Goal: Information Seeking & Learning: Find specific fact

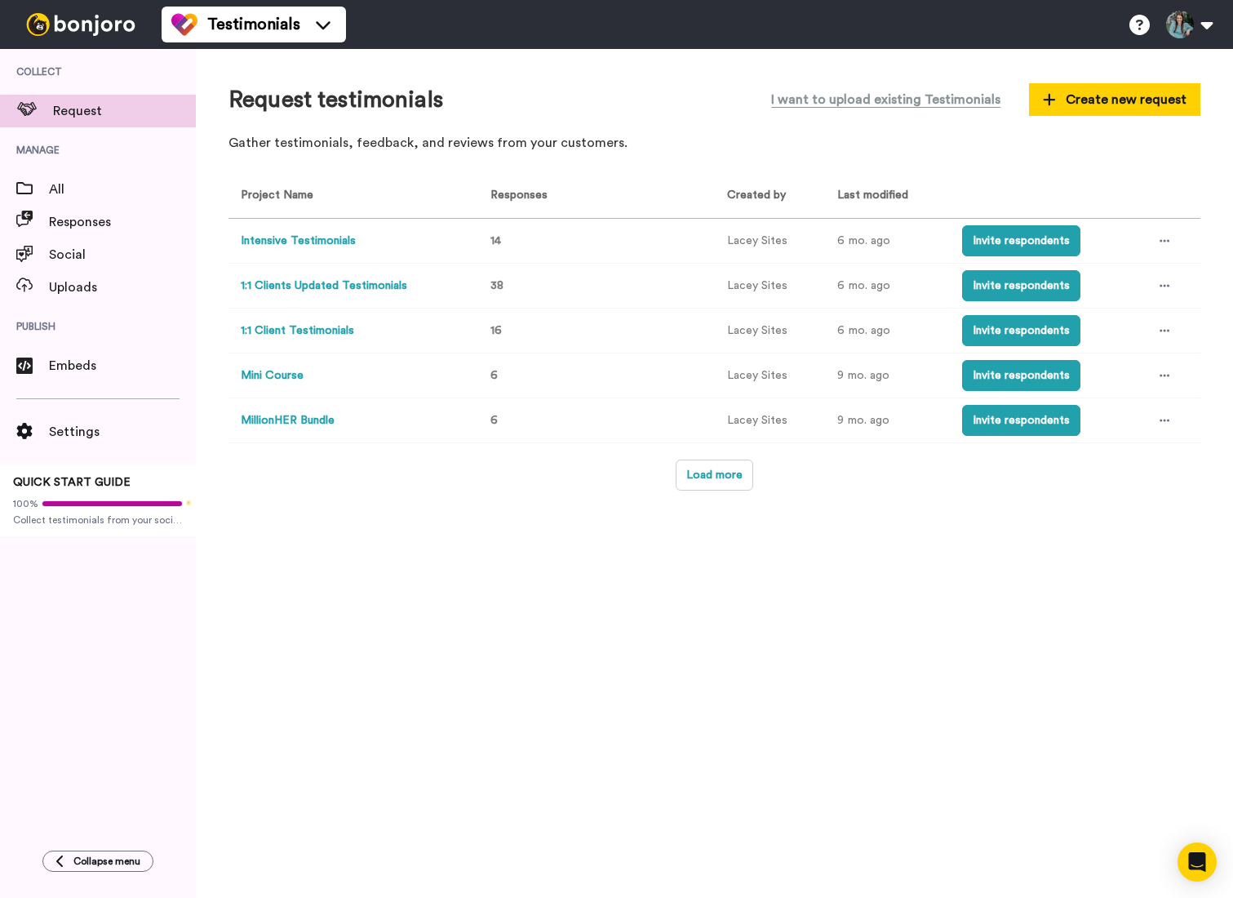
click at [284, 374] on button "Mini Course" at bounding box center [272, 375] width 63 height 17
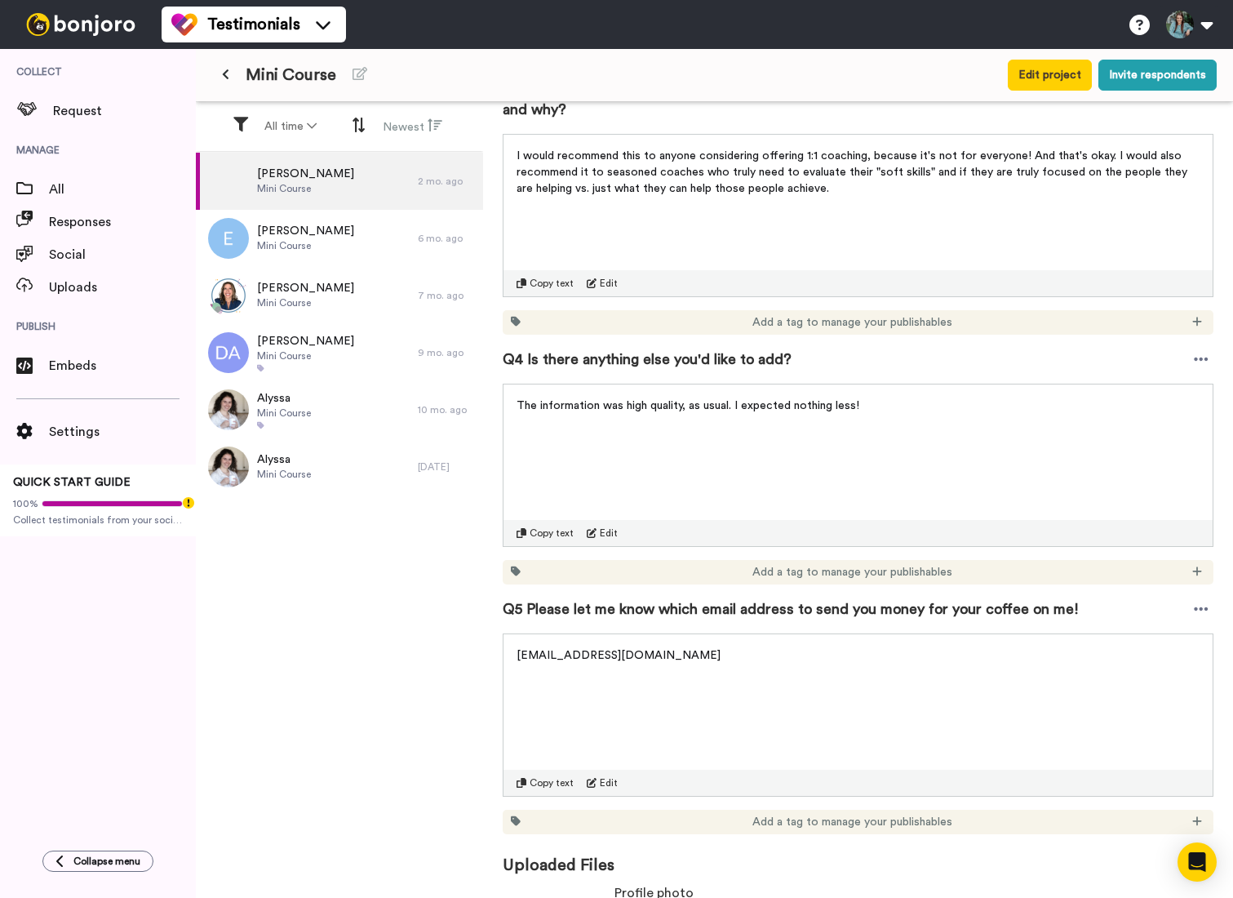
scroll to position [988, 0]
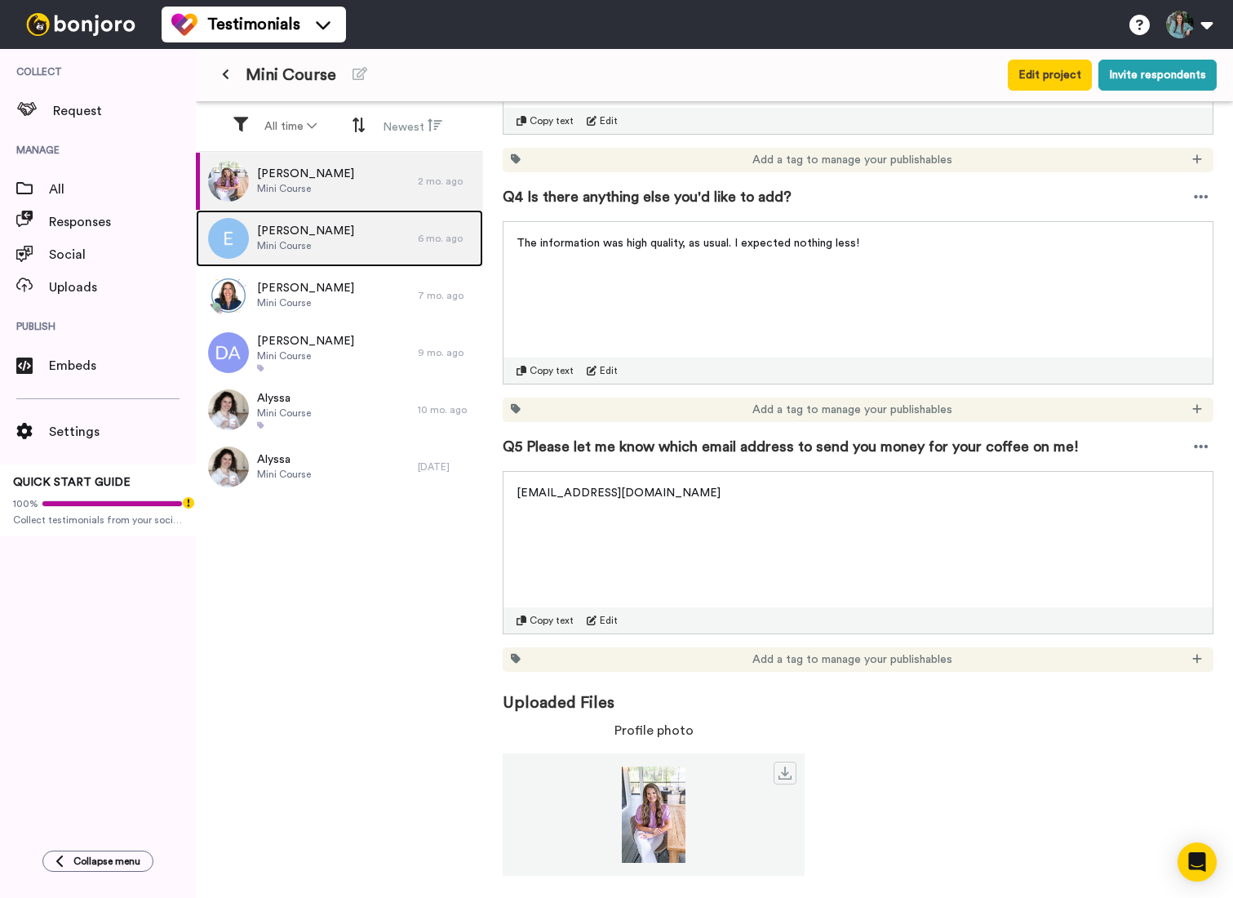
click at [278, 247] on span "Mini Course" at bounding box center [305, 245] width 97 height 13
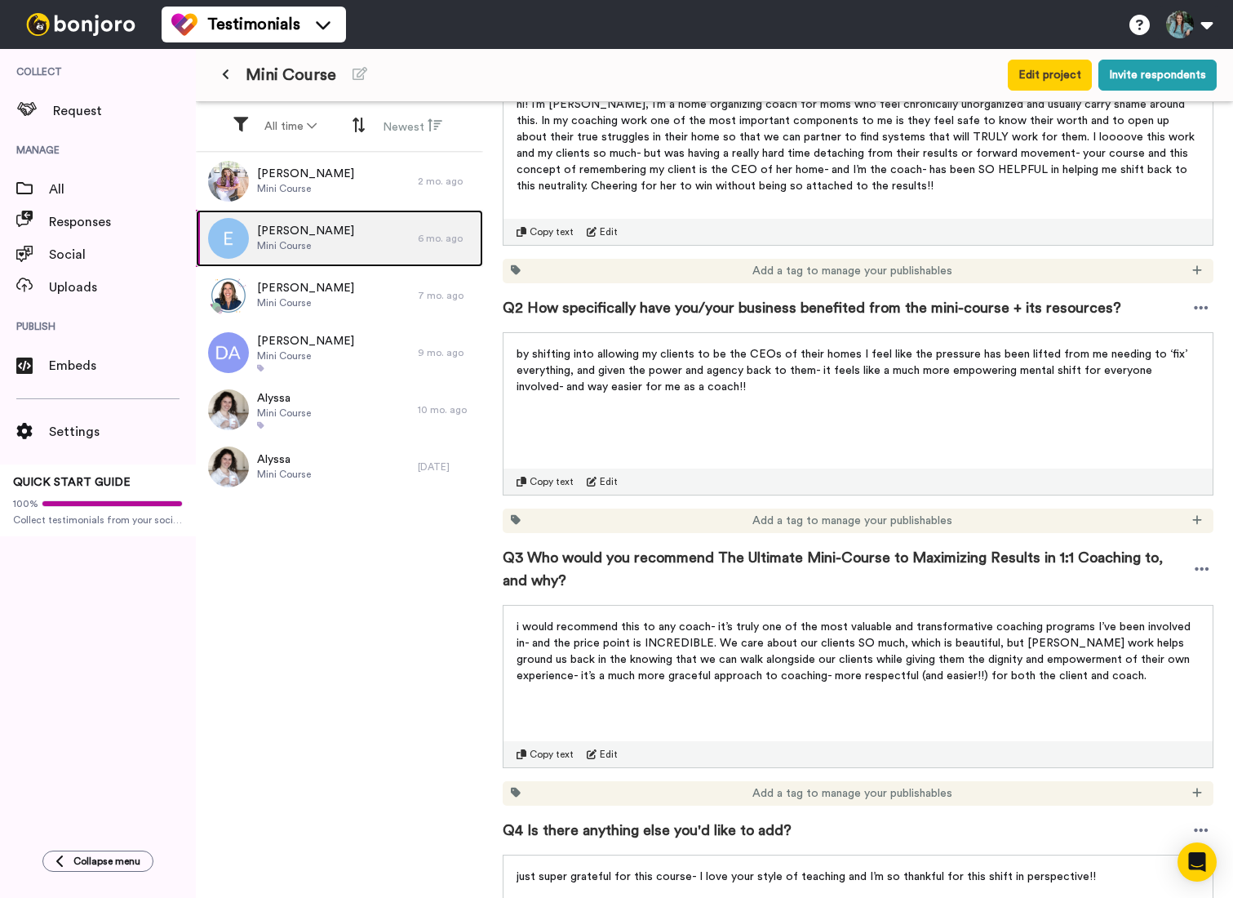
scroll to position [354, 0]
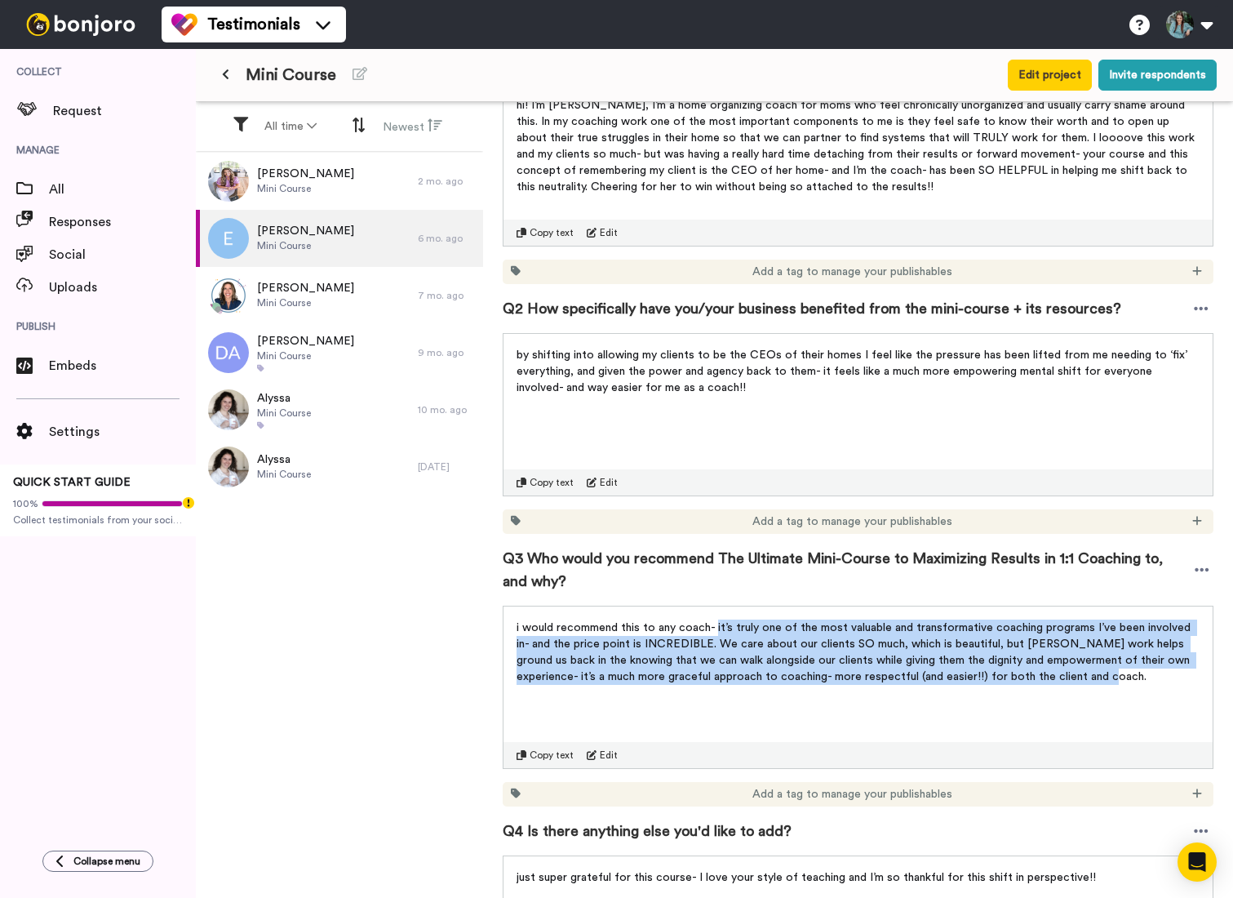
drag, startPoint x: 714, startPoint y: 629, endPoint x: 1053, endPoint y: 682, distance: 342.8
click at [1053, 682] on p "i would recommend this to any coach- it’s truly one of the most valuable and tr…" at bounding box center [858, 651] width 683 height 65
copy span "it’s truly one of the most valuable and transformative coaching programs I’ve b…"
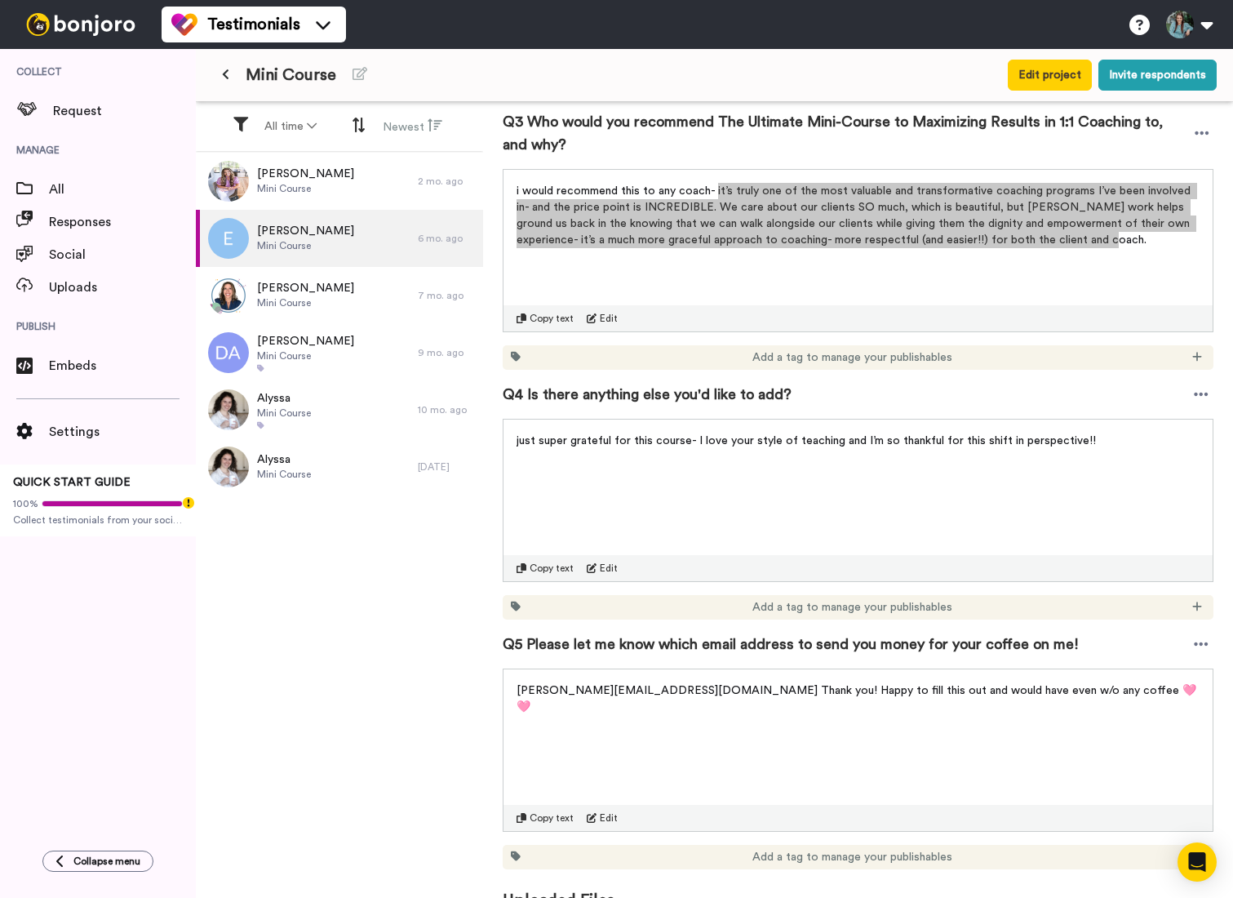
scroll to position [792, 0]
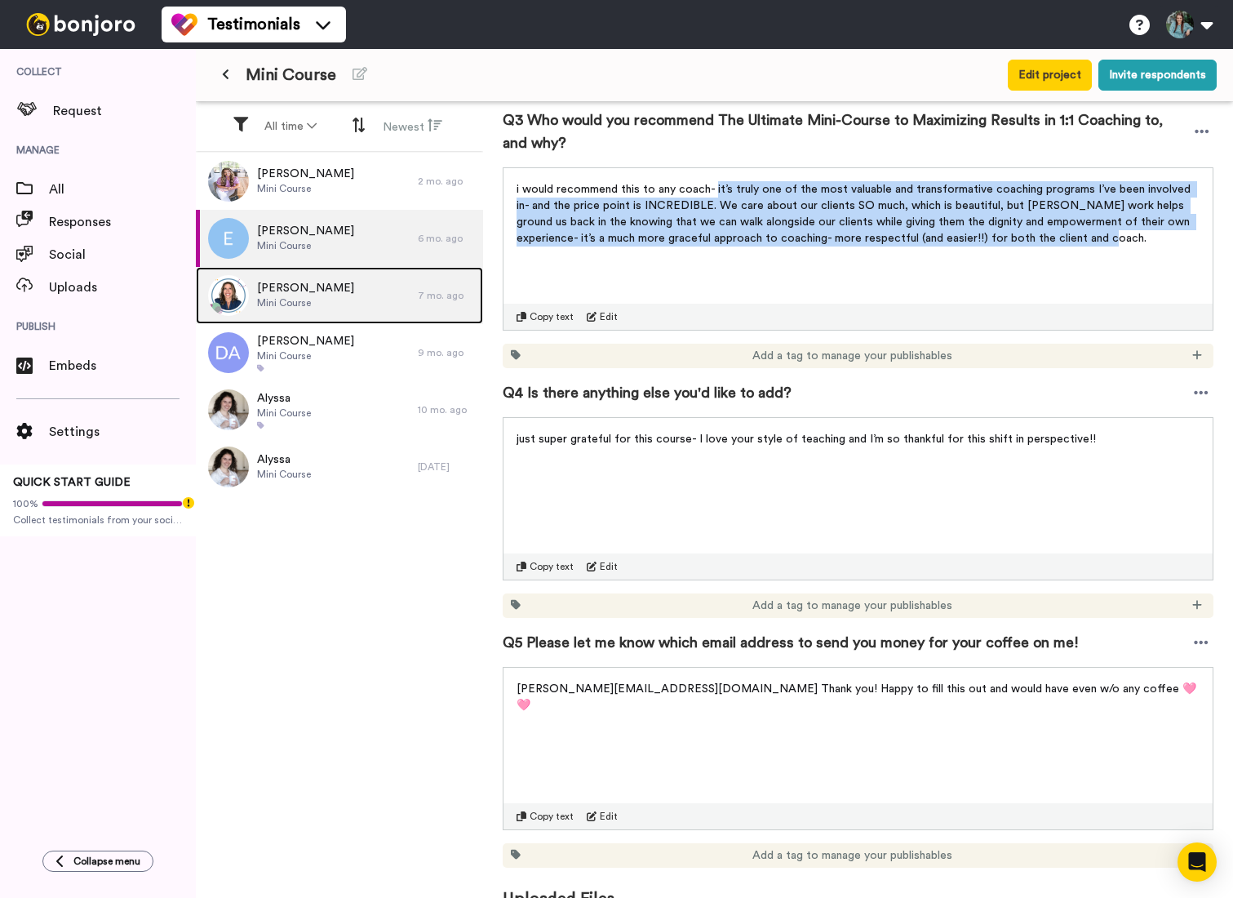
click at [381, 291] on div "[PERSON_NAME] Mini Course" at bounding box center [307, 295] width 222 height 57
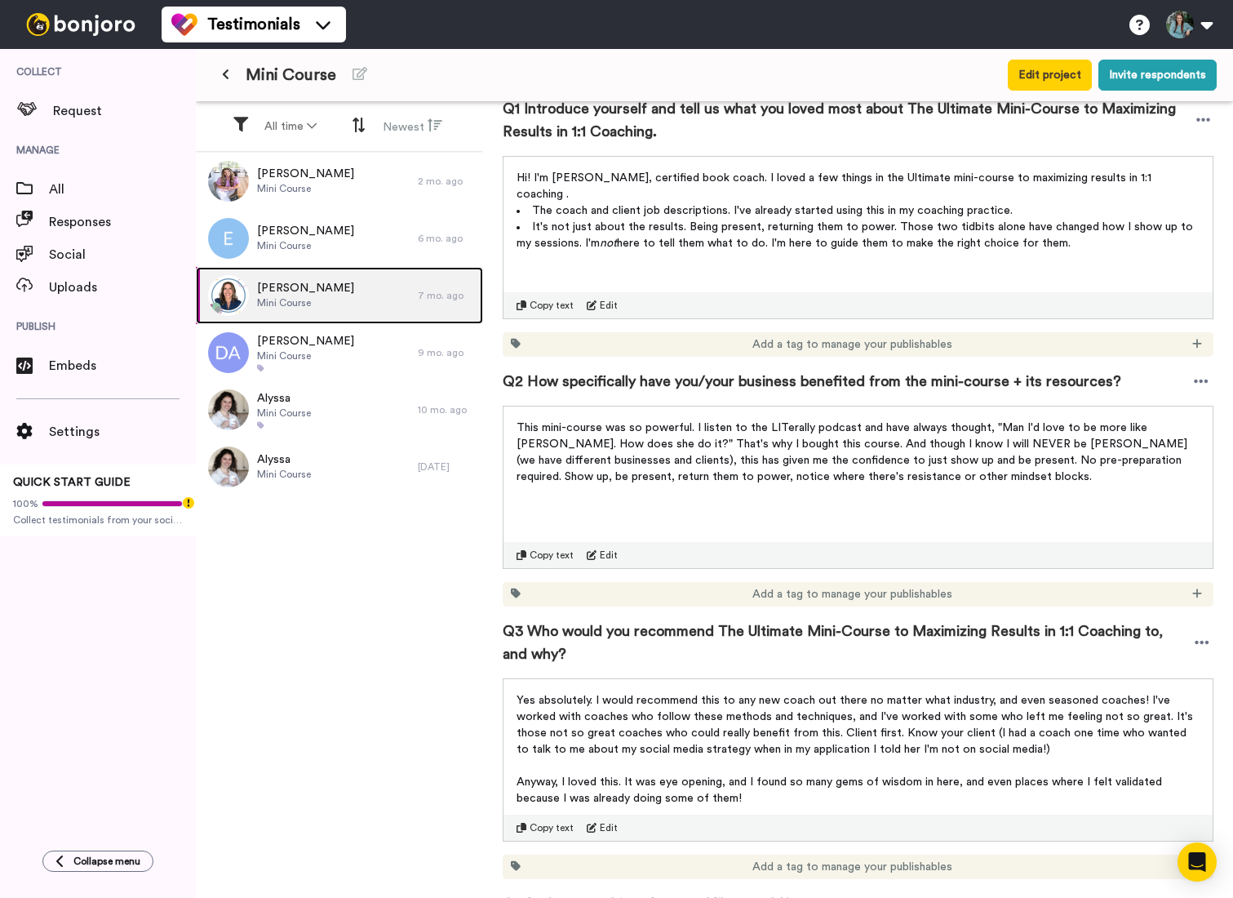
scroll to position [281, 0]
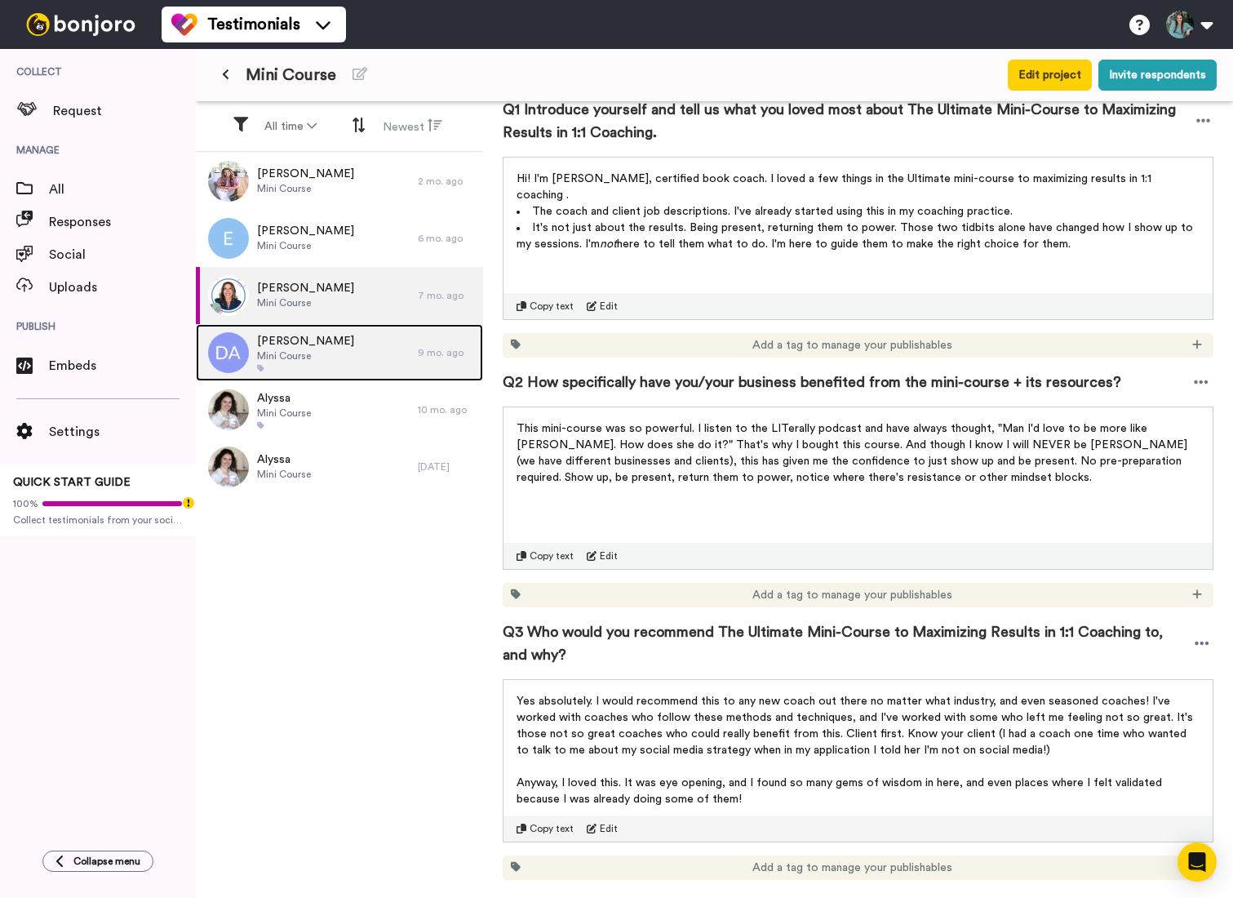
click at [331, 358] on span "Mini Course" at bounding box center [305, 355] width 97 height 13
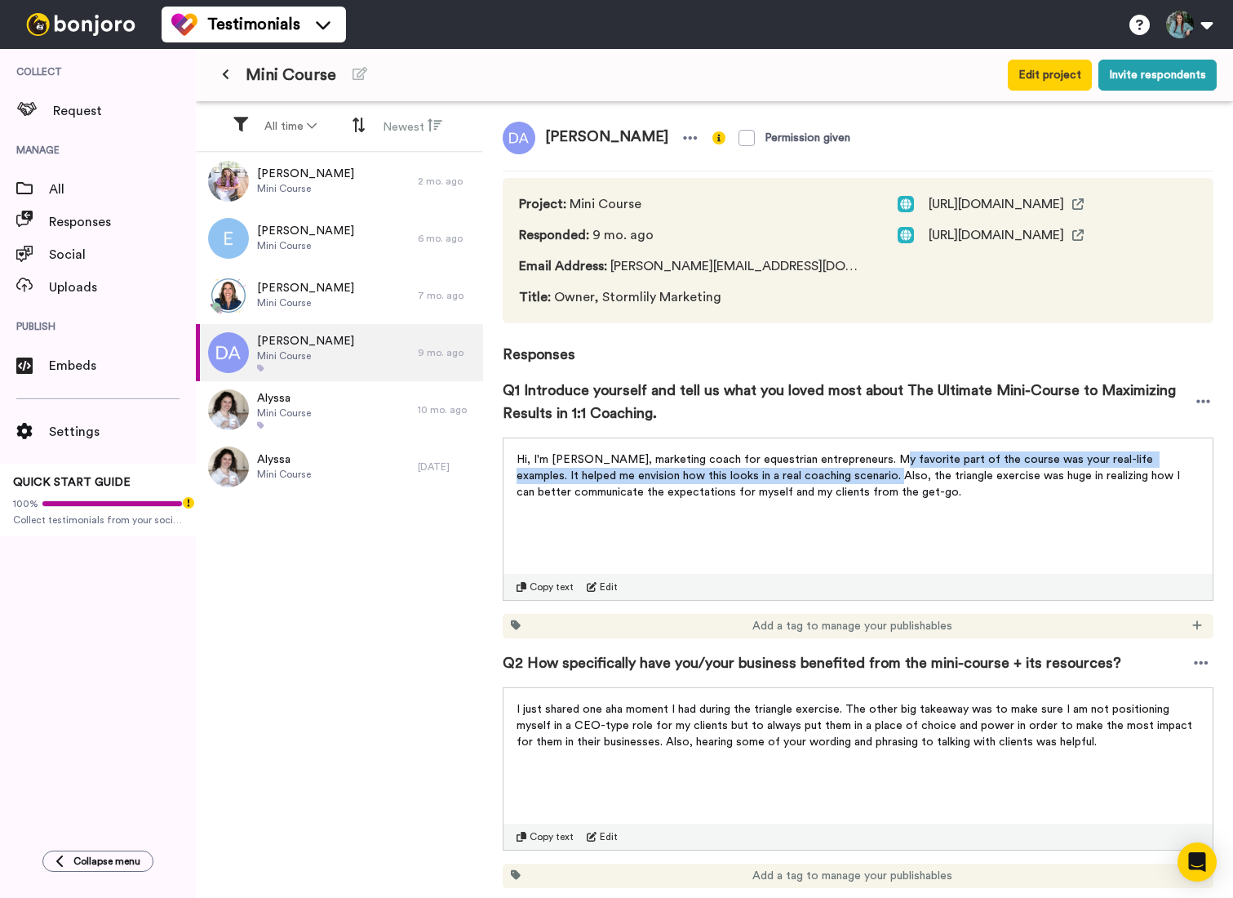
drag, startPoint x: 877, startPoint y: 456, endPoint x: 834, endPoint y: 478, distance: 47.8
click at [834, 478] on span "Hi, I'm [PERSON_NAME], marketing coach for equestrian entrepreneurs. My favorit…" at bounding box center [850, 476] width 667 height 44
copy span "My favorite part of the course was your real-life examples. It helped me envisi…"
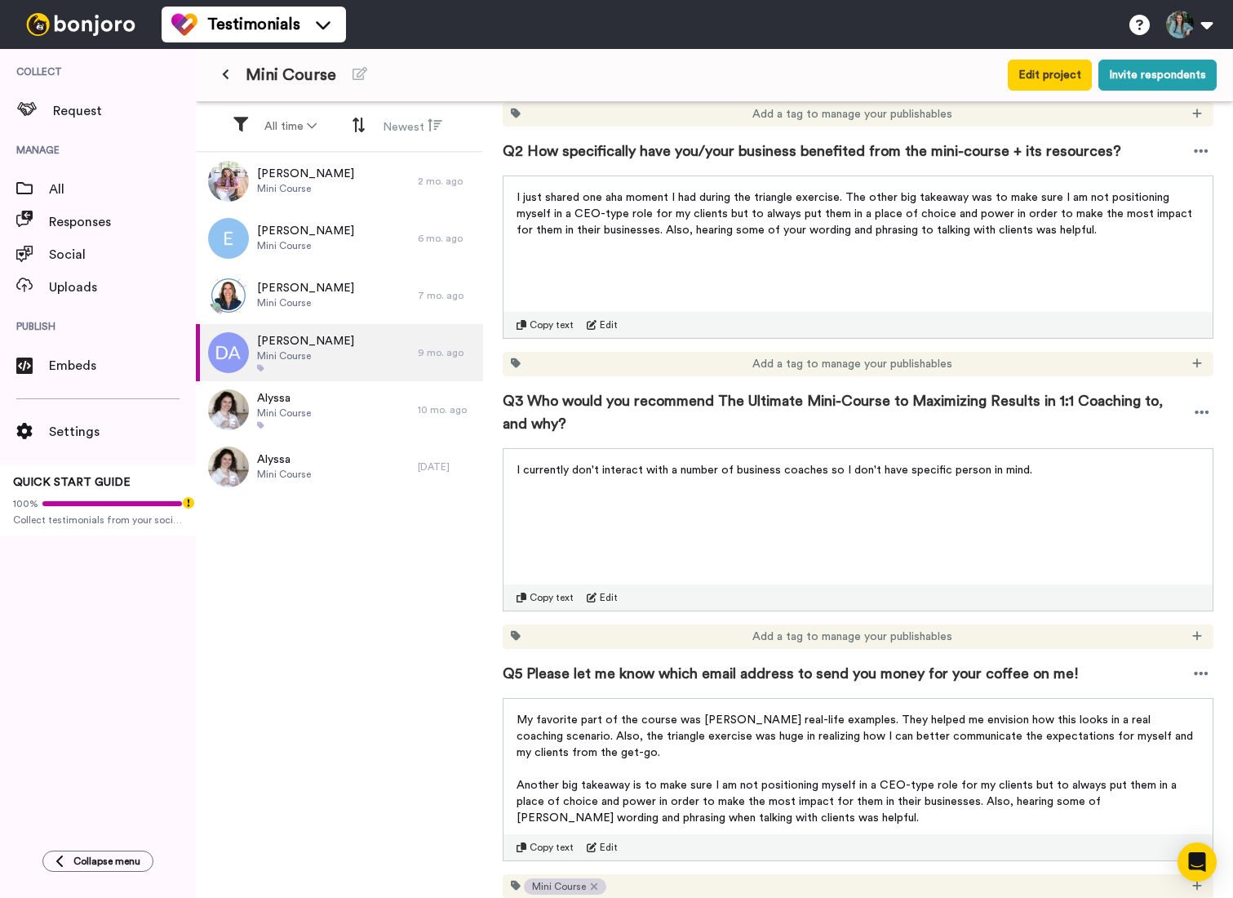
scroll to position [570, 0]
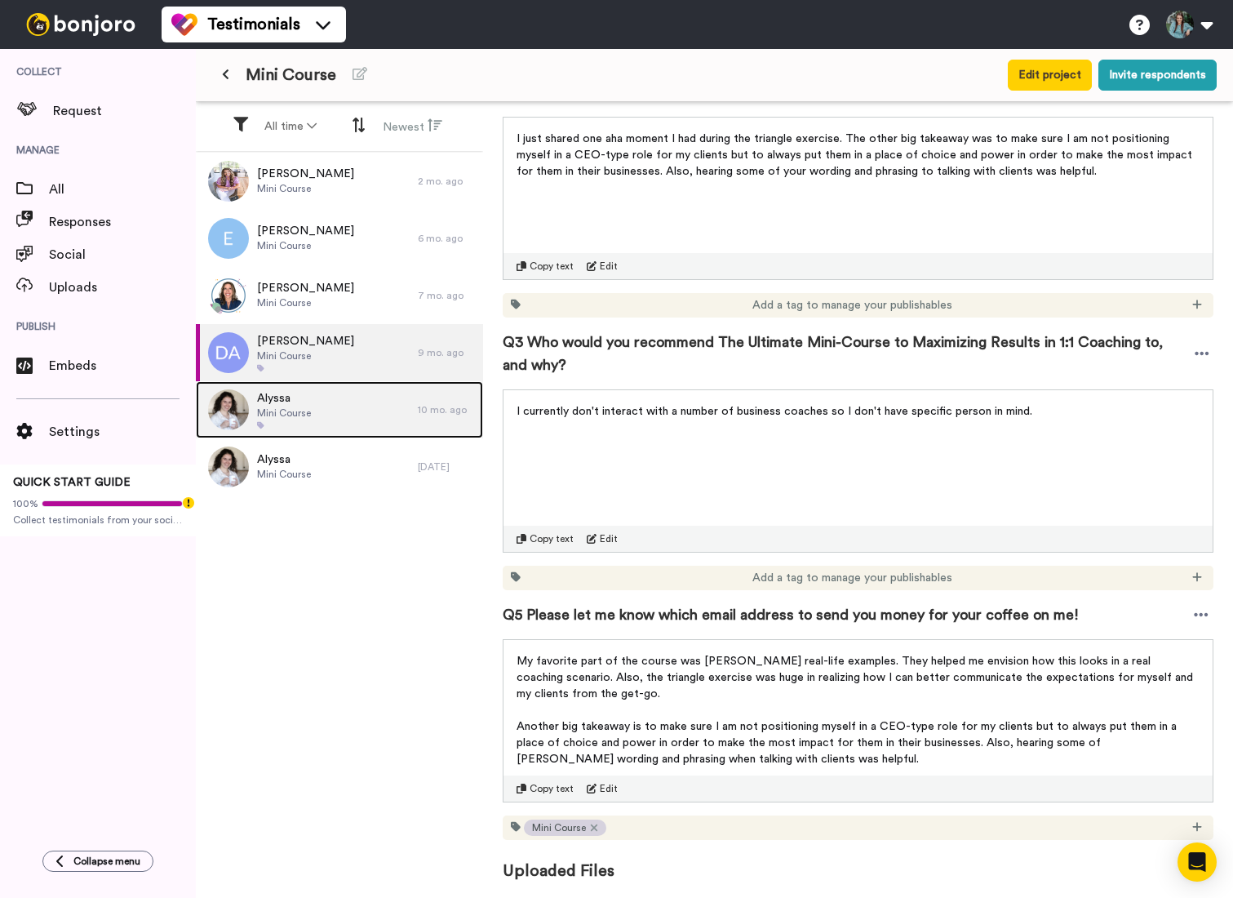
click at [295, 384] on div "Alyssa Mini Course" at bounding box center [307, 409] width 222 height 57
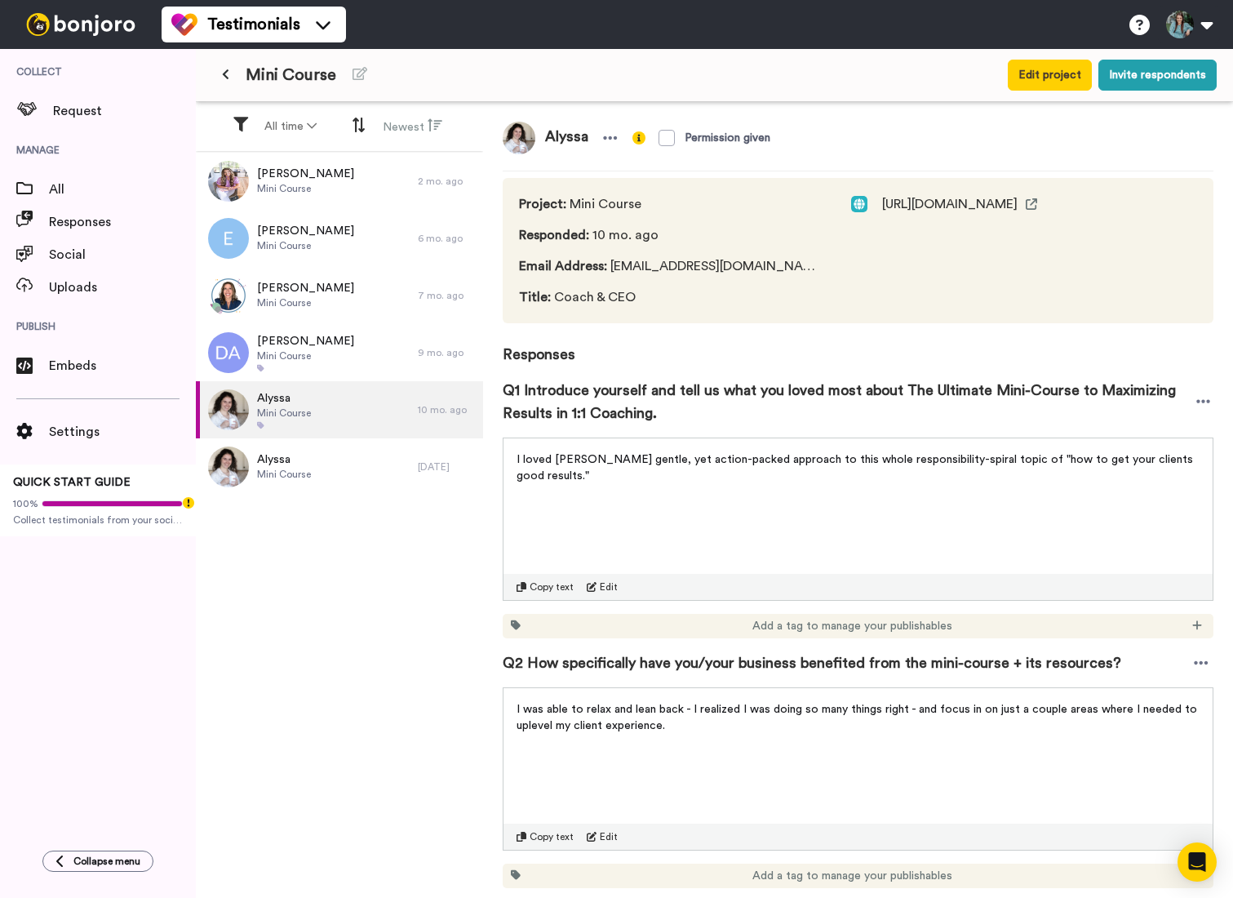
click at [532, 459] on span "I loved [PERSON_NAME] gentle, yet action-packed approach to this whole responsi…" at bounding box center [857, 468] width 680 height 28
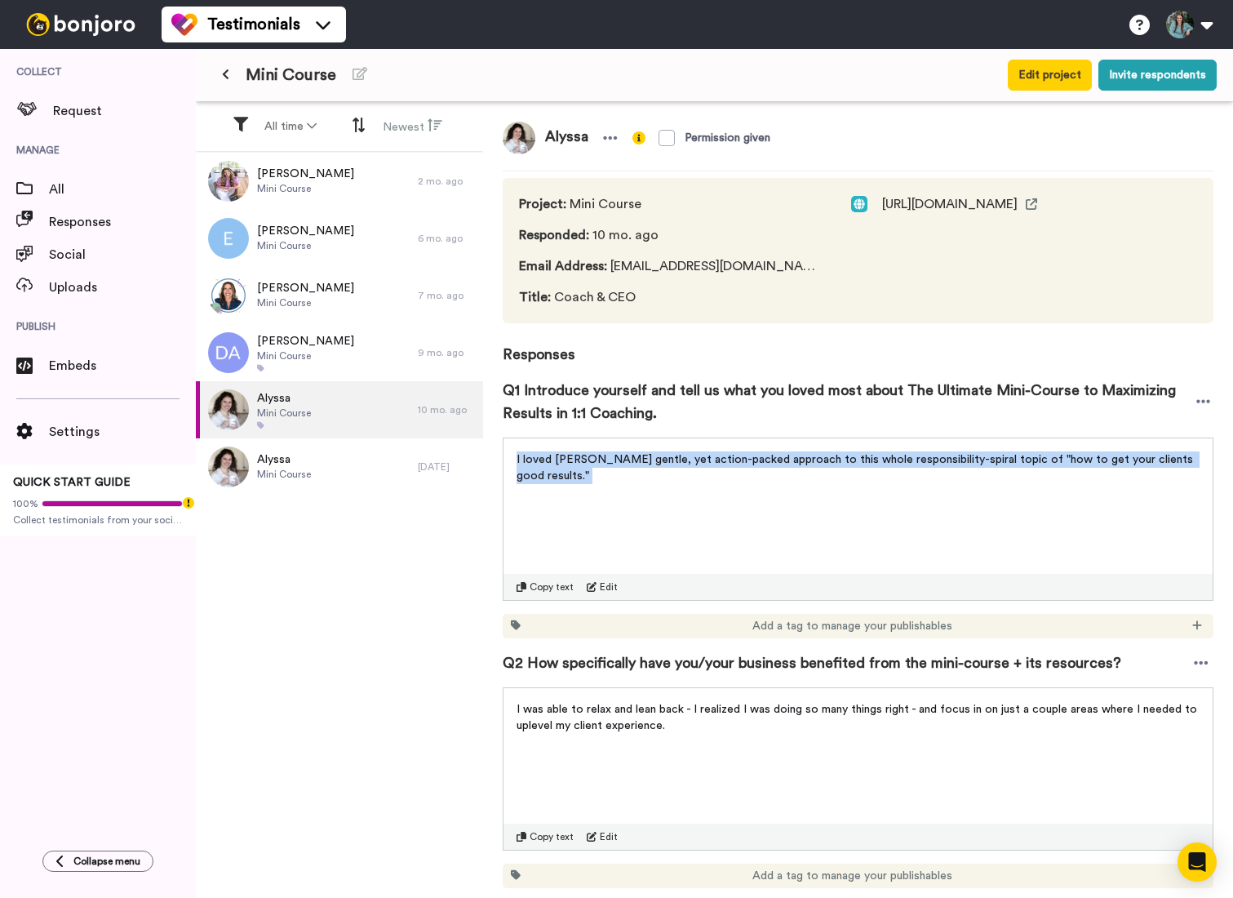
click at [532, 460] on span "I loved [PERSON_NAME] gentle, yet action-packed approach to this whole responsi…" at bounding box center [857, 468] width 680 height 28
copy div "I loved [PERSON_NAME] gentle, yet action-packed approach to this whole responsi…"
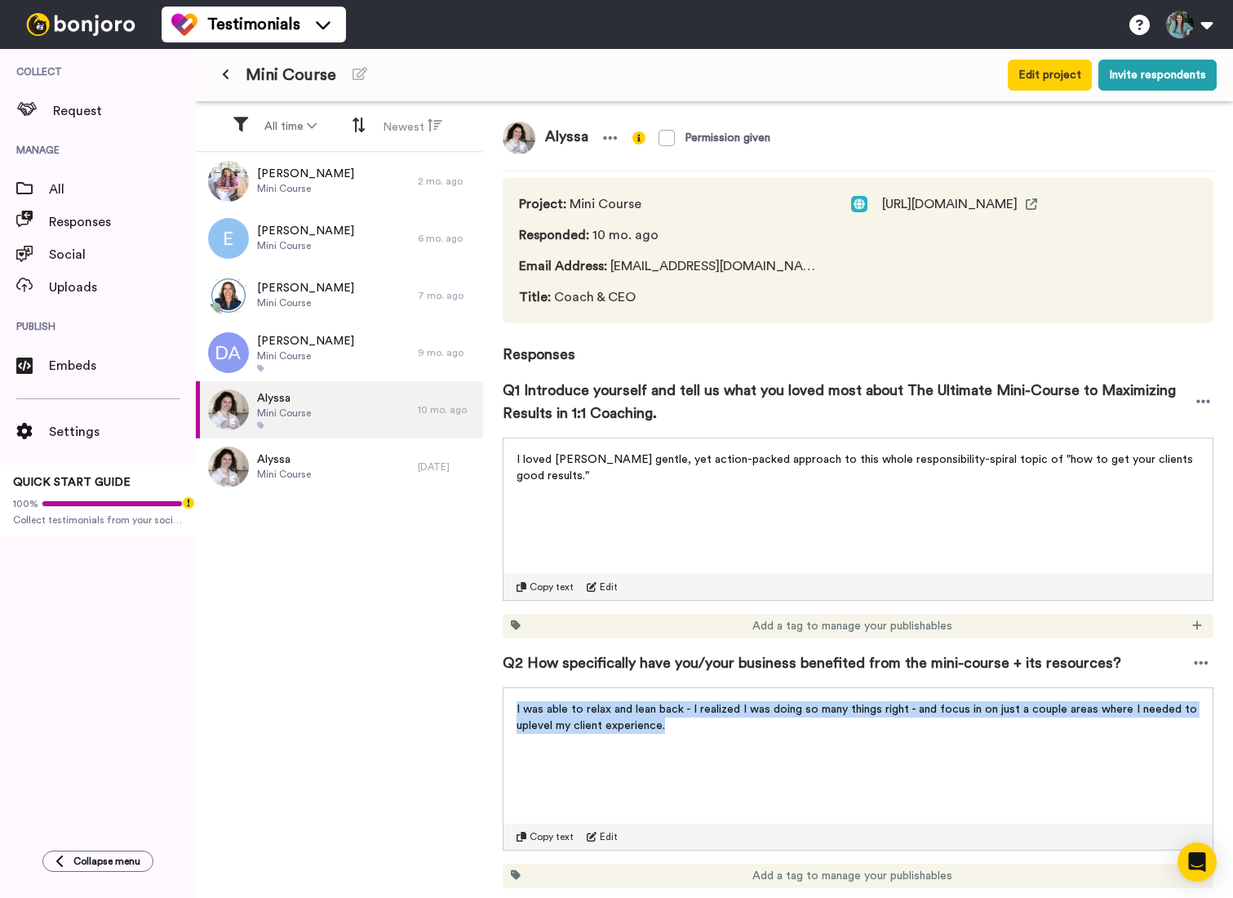
drag, startPoint x: 673, startPoint y: 728, endPoint x: 513, endPoint y: 715, distance: 160.5
click at [514, 717] on div "I was able to relax and lean back - I realized I was doing so many things right…" at bounding box center [858, 712] width 709 height 49
copy span "I was able to relax and lean back - I realized I was doing so many things right…"
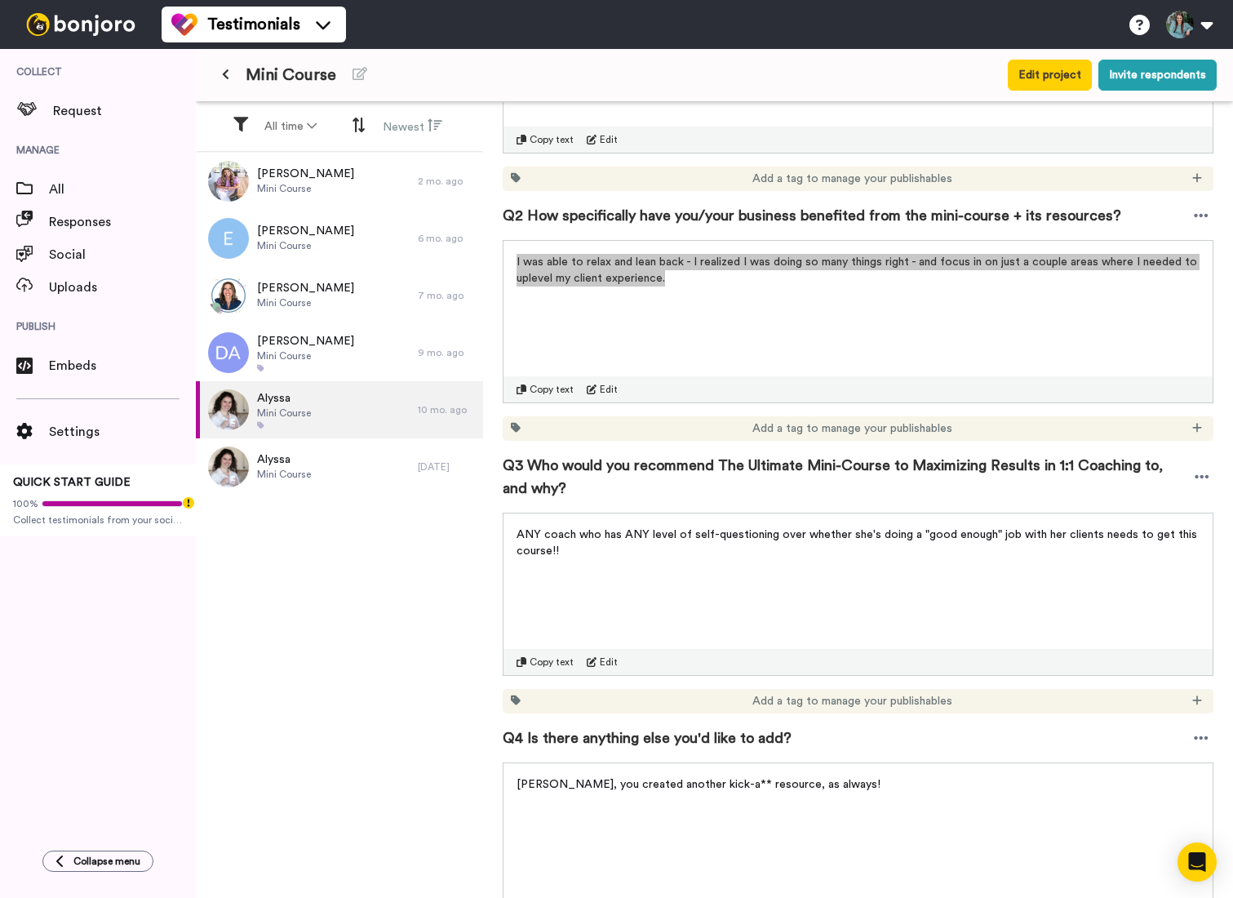
scroll to position [449, 0]
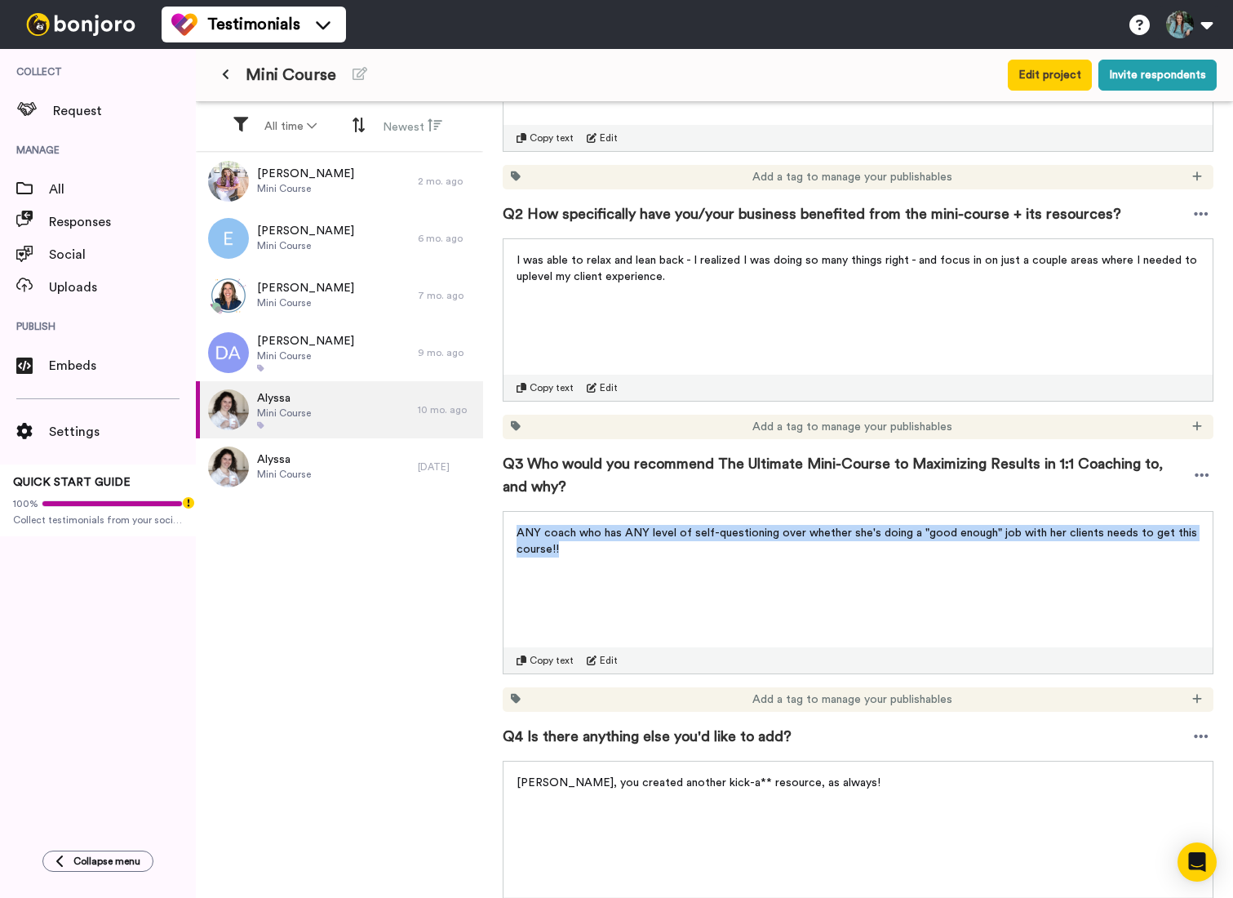
drag, startPoint x: 562, startPoint y: 552, endPoint x: 517, endPoint y: 532, distance: 49.7
click at [517, 532] on p "ANY coach who has ANY level of self-questioning over whether she's doing a "goo…" at bounding box center [858, 541] width 683 height 33
copy span "ANY coach who has ANY level of self-questioning over whether she's doing a "goo…"
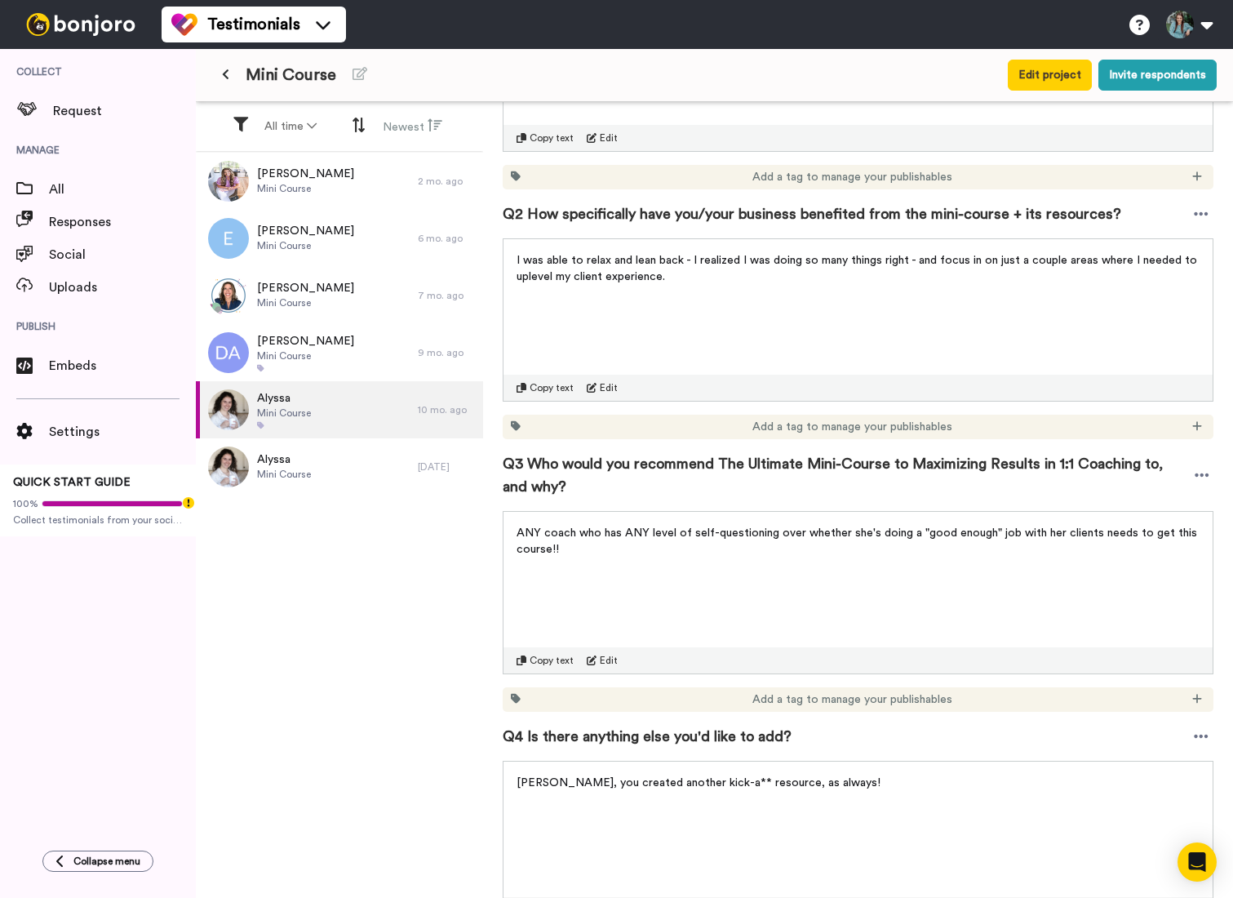
drag, startPoint x: 331, startPoint y: 727, endPoint x: 330, endPoint y: 717, distance: 9.9
click at [331, 727] on div "Keali [PERSON_NAME] Mini Course 2 mo. ago [PERSON_NAME] W Mini Course 6 mo. ago…" at bounding box center [339, 527] width 287 height 748
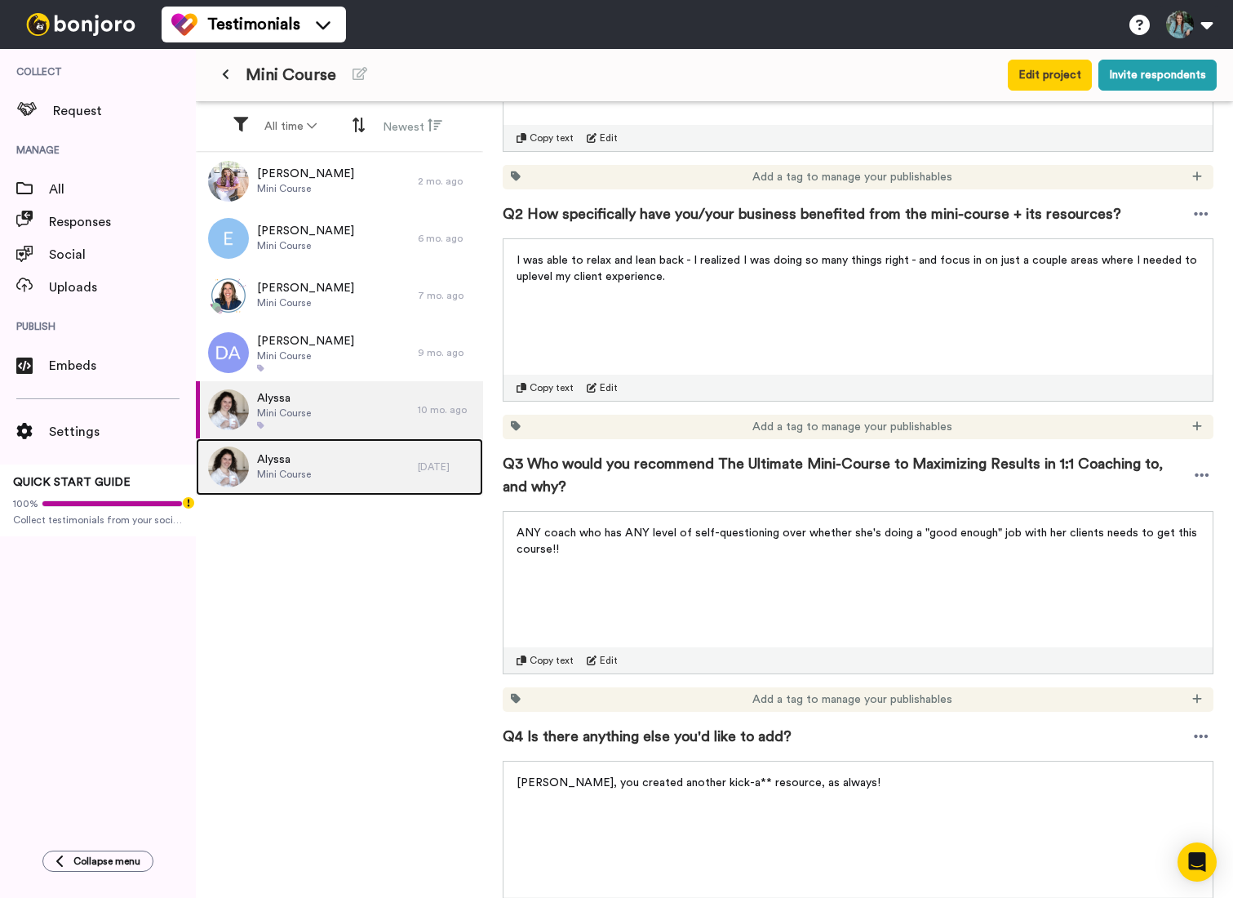
click at [287, 459] on span "Alyssa" at bounding box center [284, 459] width 54 height 16
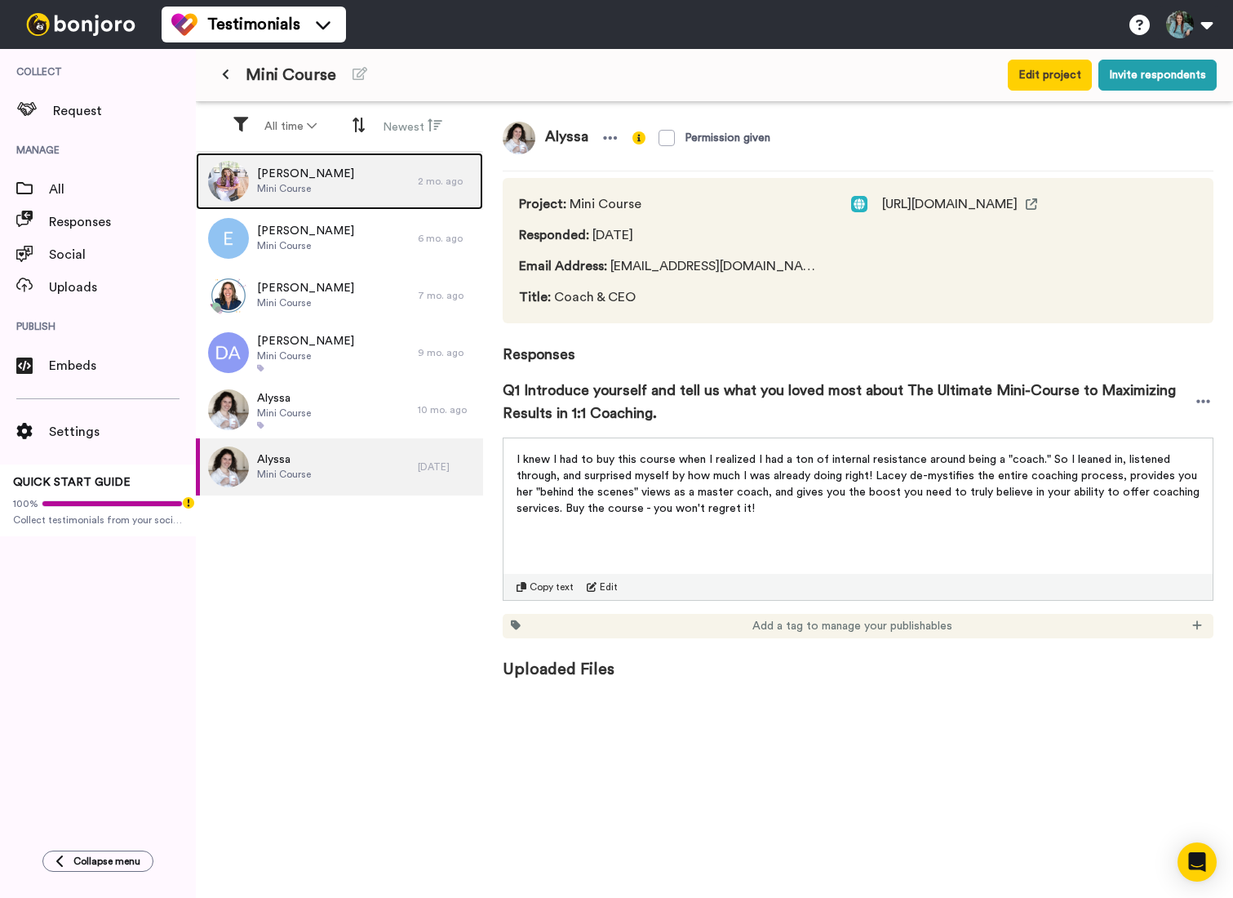
click at [300, 187] on span "Mini Course" at bounding box center [305, 188] width 97 height 13
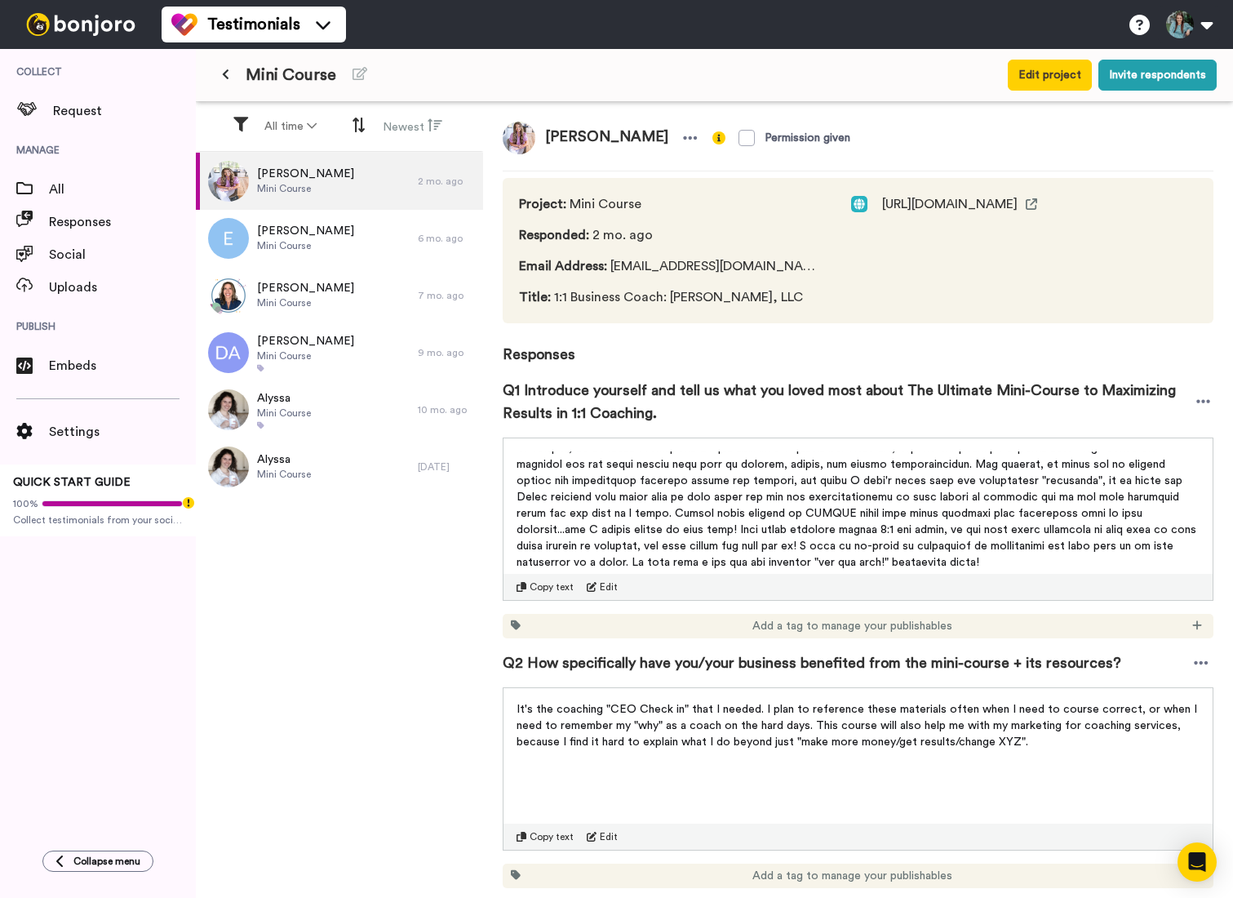
click at [686, 538] on span at bounding box center [858, 489] width 683 height 158
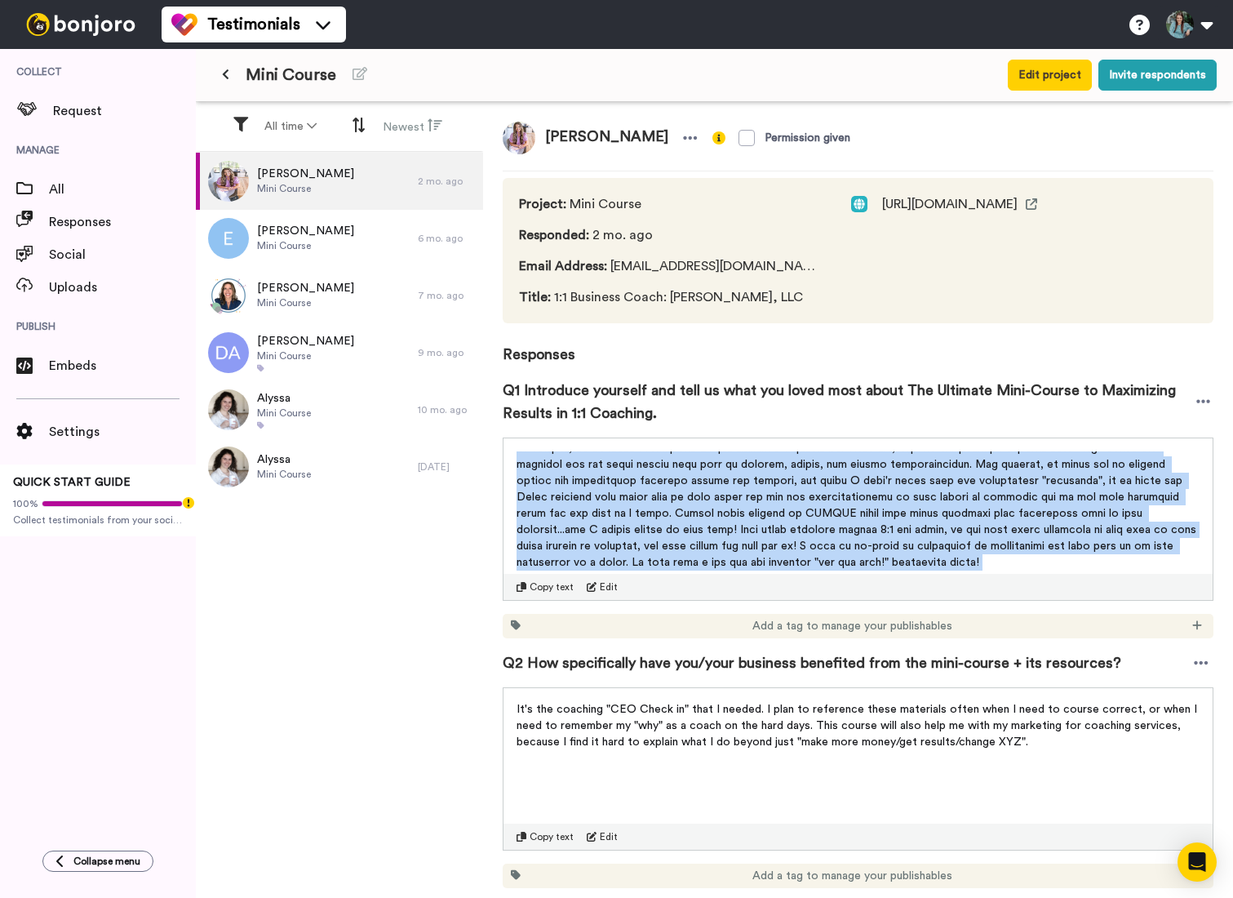
click at [686, 538] on span at bounding box center [858, 489] width 683 height 158
copy div "The Ultimate Mini-Course to Maximizing Results in 1:1 Coaching was exactly the …"
